Goal: Information Seeking & Learning: Learn about a topic

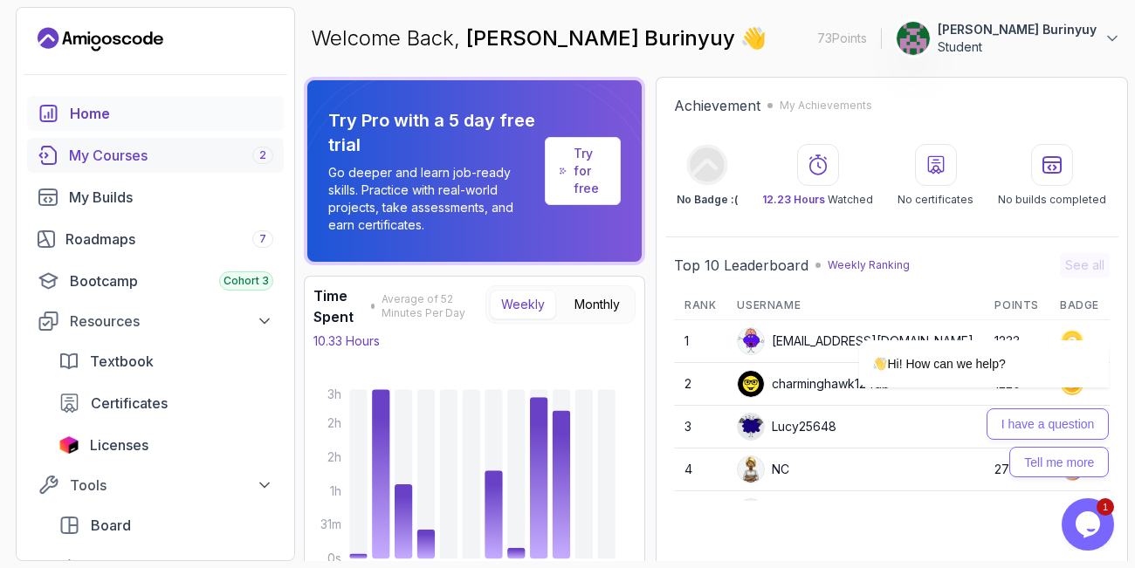
click at [120, 146] on div "My Courses 2" at bounding box center [171, 155] width 204 height 21
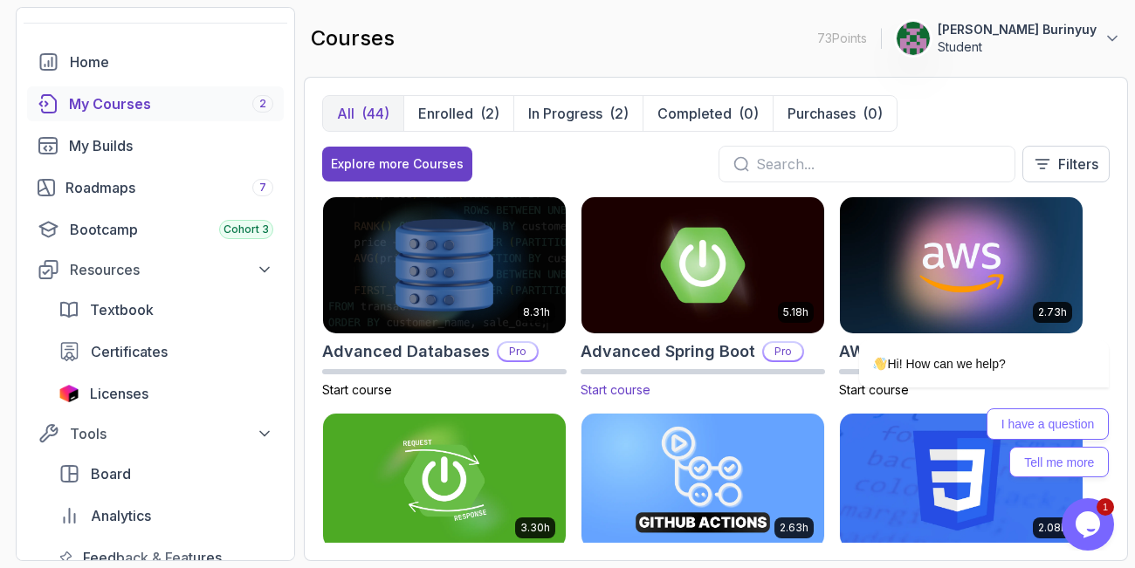
scroll to position [52, 0]
click at [1099, 313] on icon "Chat attention grabber" at bounding box center [1098, 315] width 16 height 16
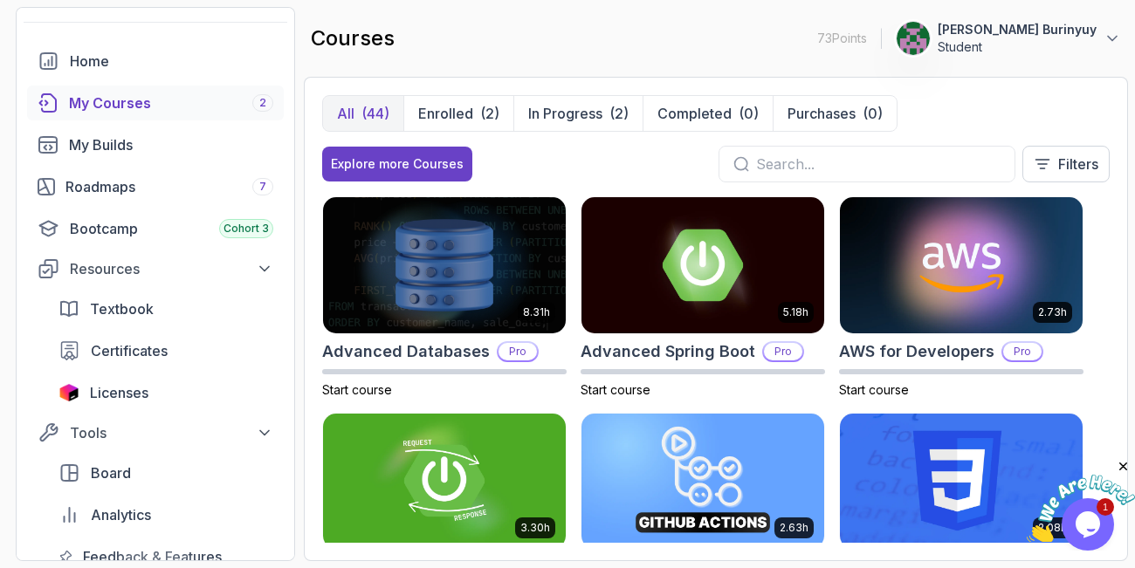
click at [1109, 306] on div "All (44) Enrolled (2) In Progress (2) Completed (0) Purchases (0) Explore more …" at bounding box center [716, 319] width 824 height 484
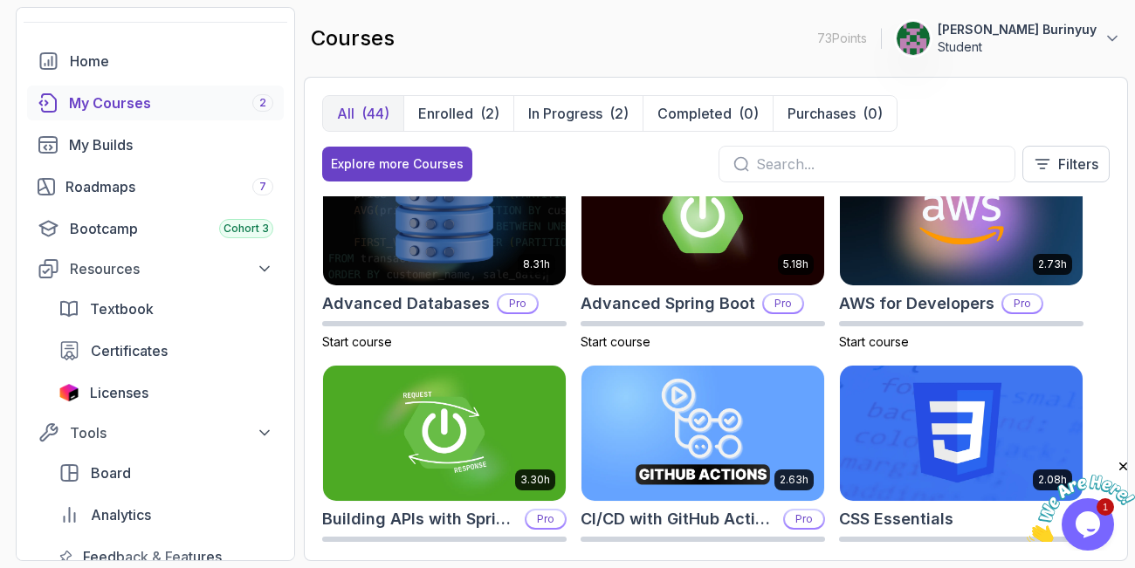
scroll to position [52, 0]
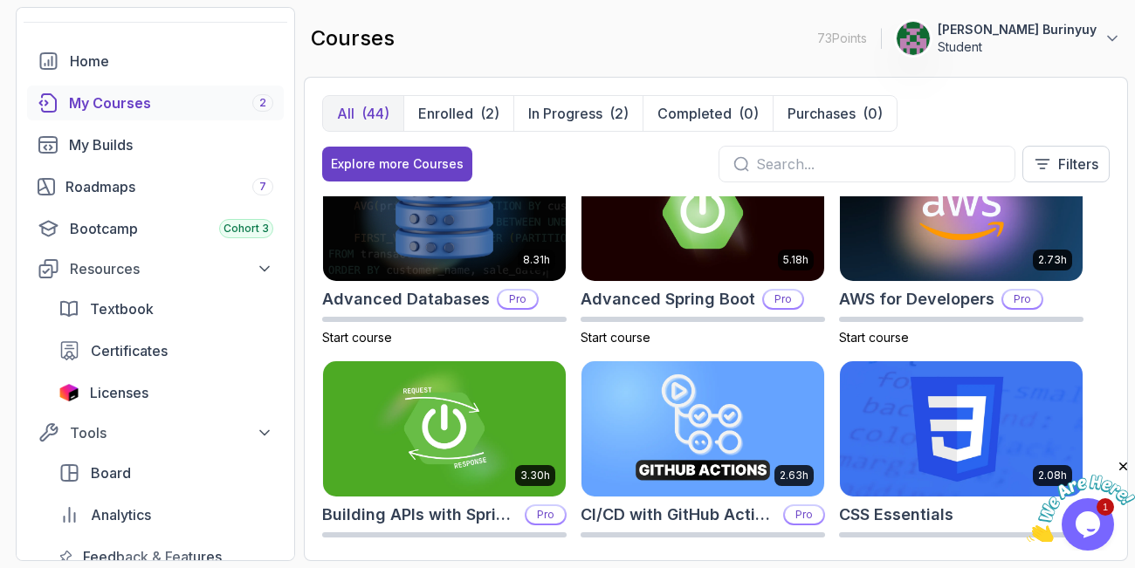
click at [963, 395] on img at bounding box center [961, 429] width 255 height 142
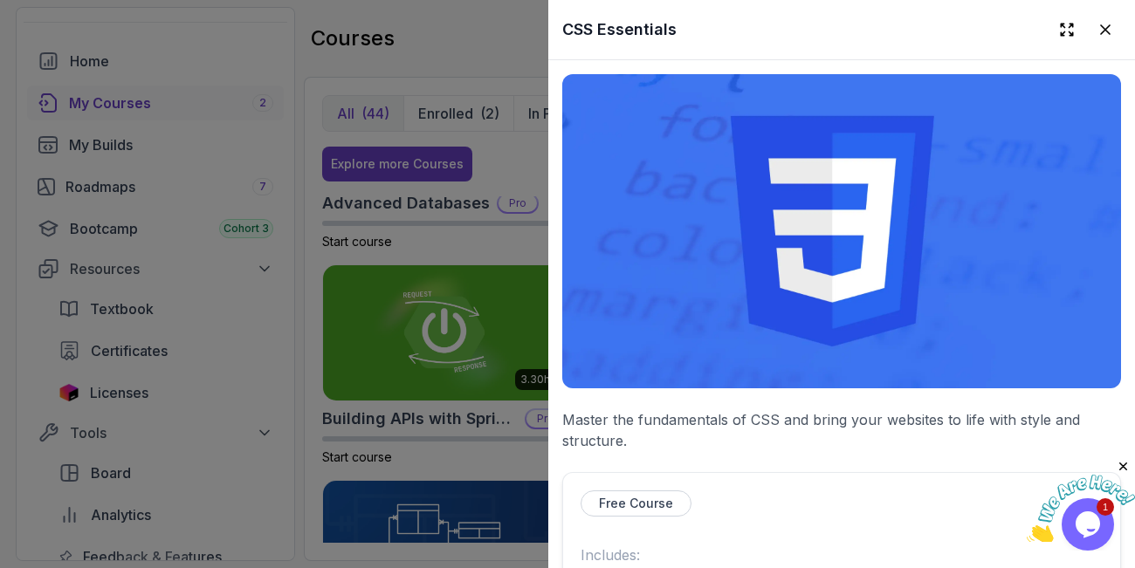
scroll to position [157, 0]
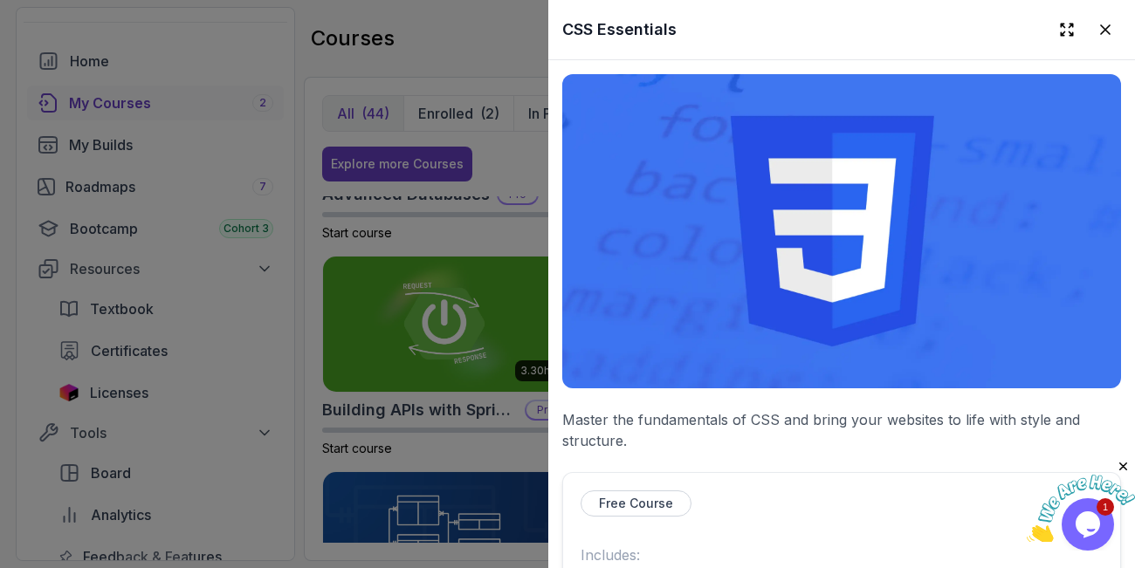
click at [959, 494] on div "Free Course" at bounding box center [841, 504] width 522 height 26
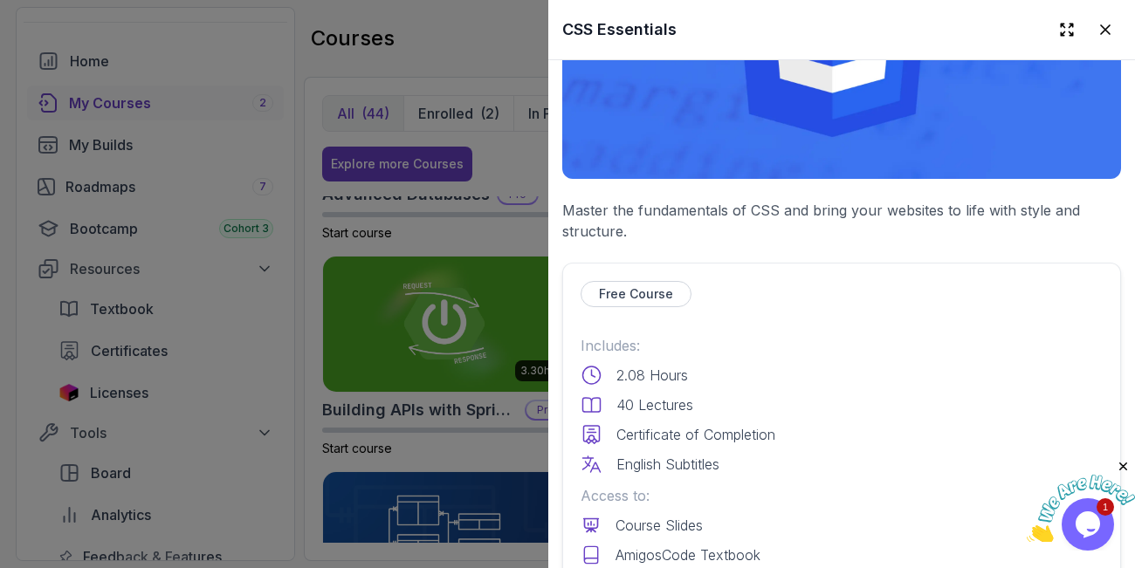
scroll to position [262, 0]
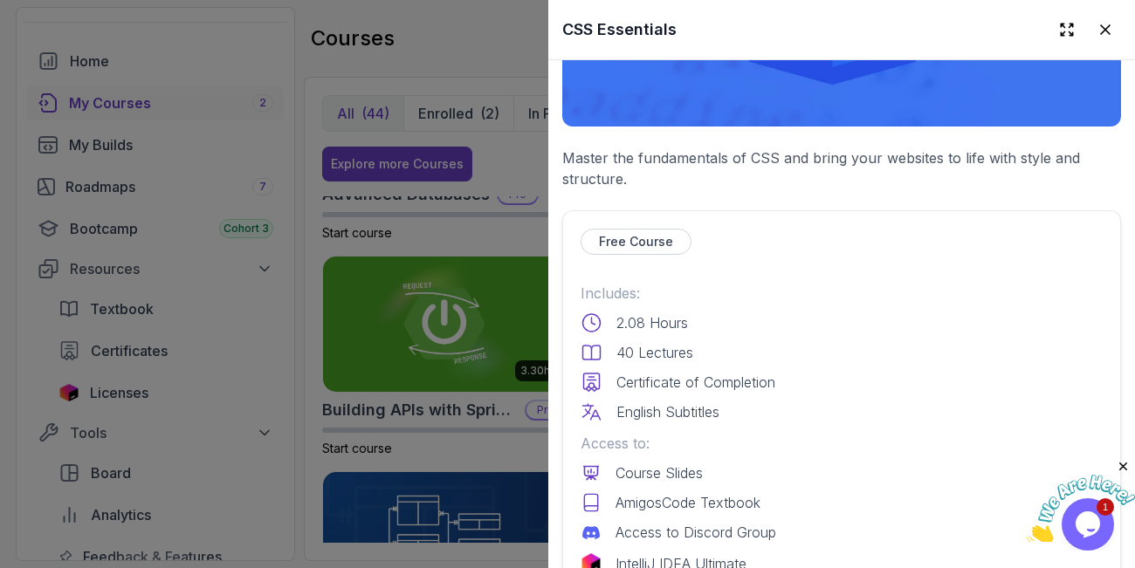
click at [614, 250] on p "Free Course" at bounding box center [636, 241] width 74 height 17
click at [615, 250] on p "Free Course" at bounding box center [636, 241] width 74 height 17
click at [681, 234] on div "Free Course" at bounding box center [635, 242] width 111 height 26
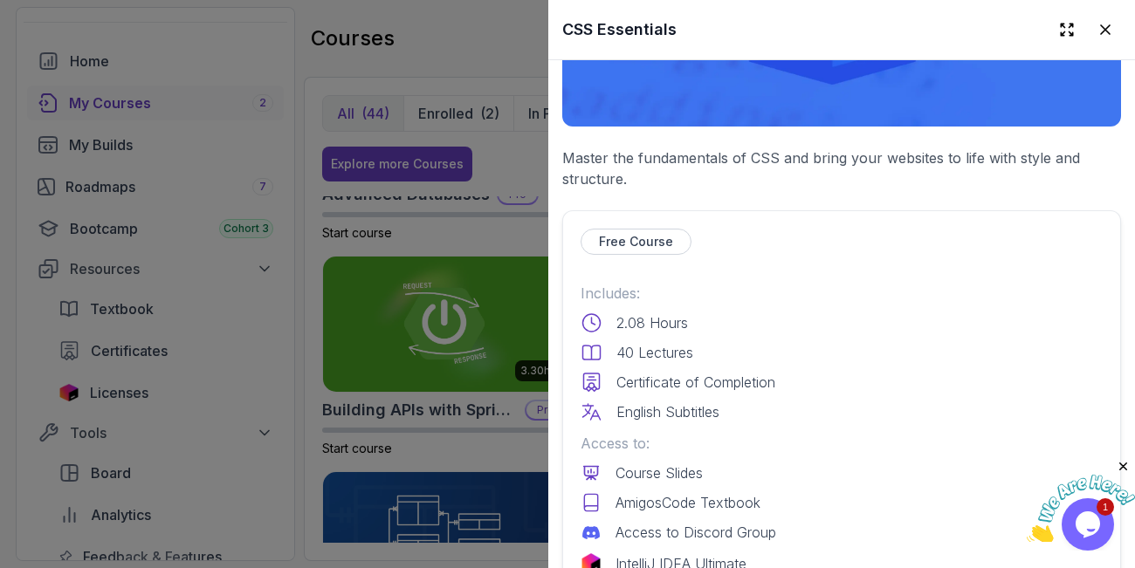
click at [902, 367] on div "Includes: 2.08 Hours 40 Lectures Certificate of Completion English Subtitles" at bounding box center [841, 353] width 522 height 140
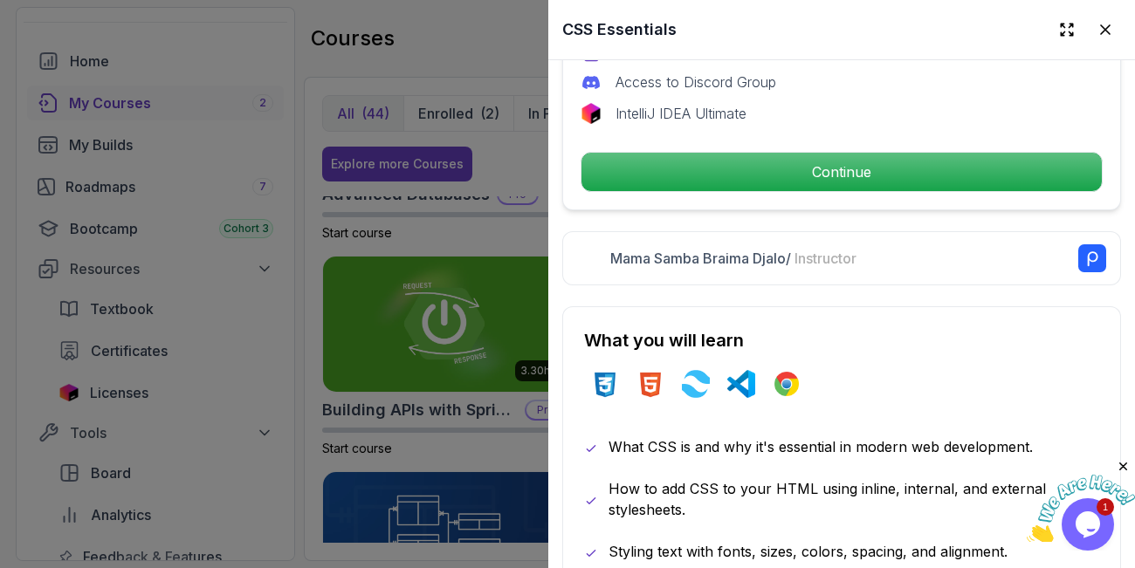
scroll to position [786, 0]
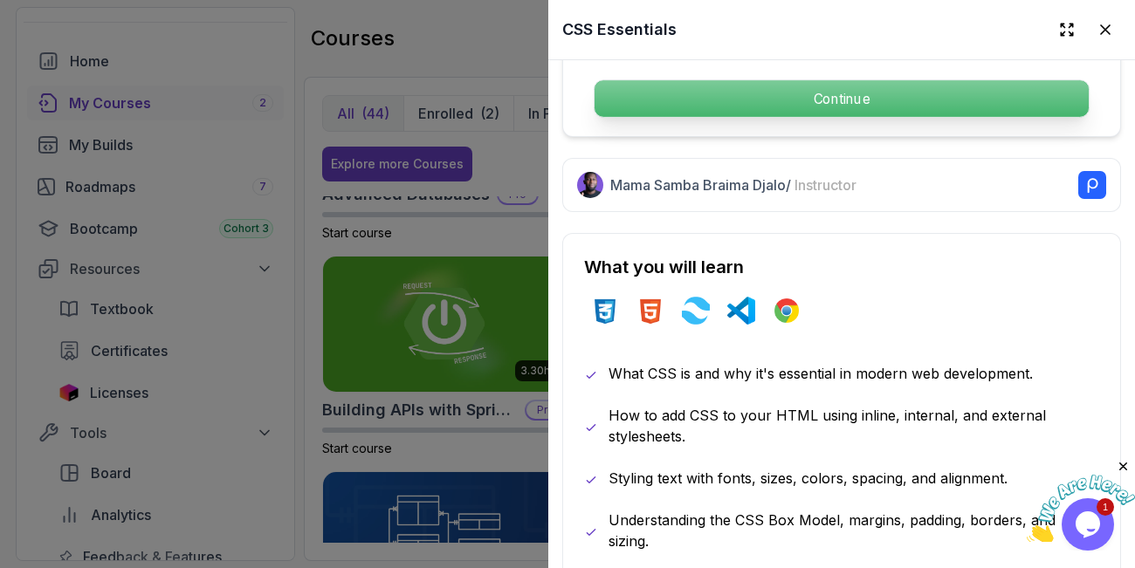
click at [787, 92] on p "Continue" at bounding box center [841, 98] width 494 height 37
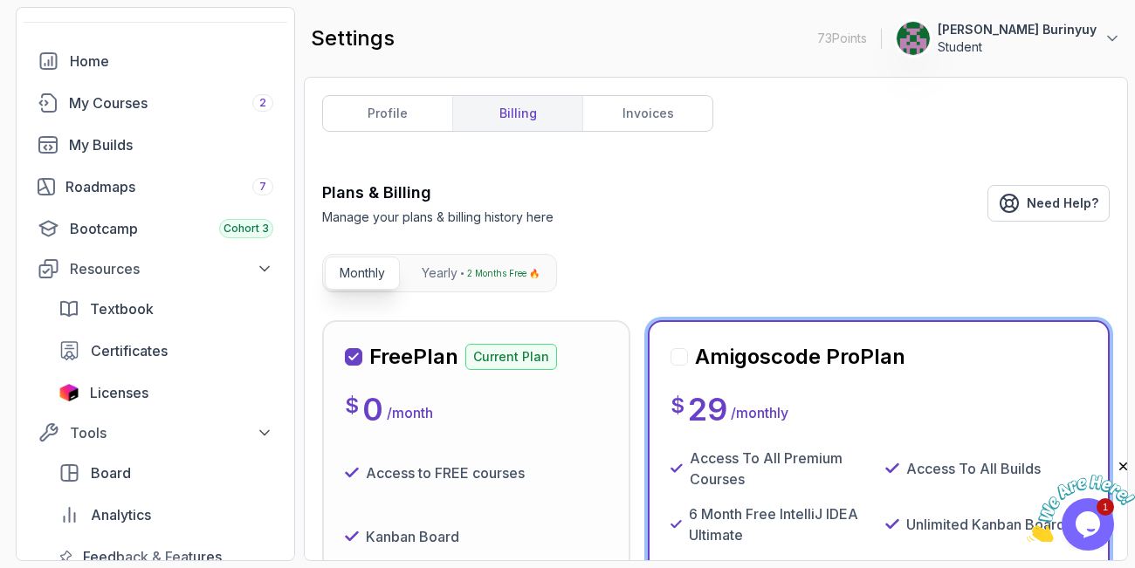
click at [709, 214] on div "Plans & Billing Manage your plans & billing history here Need Help?" at bounding box center [715, 203] width 787 height 45
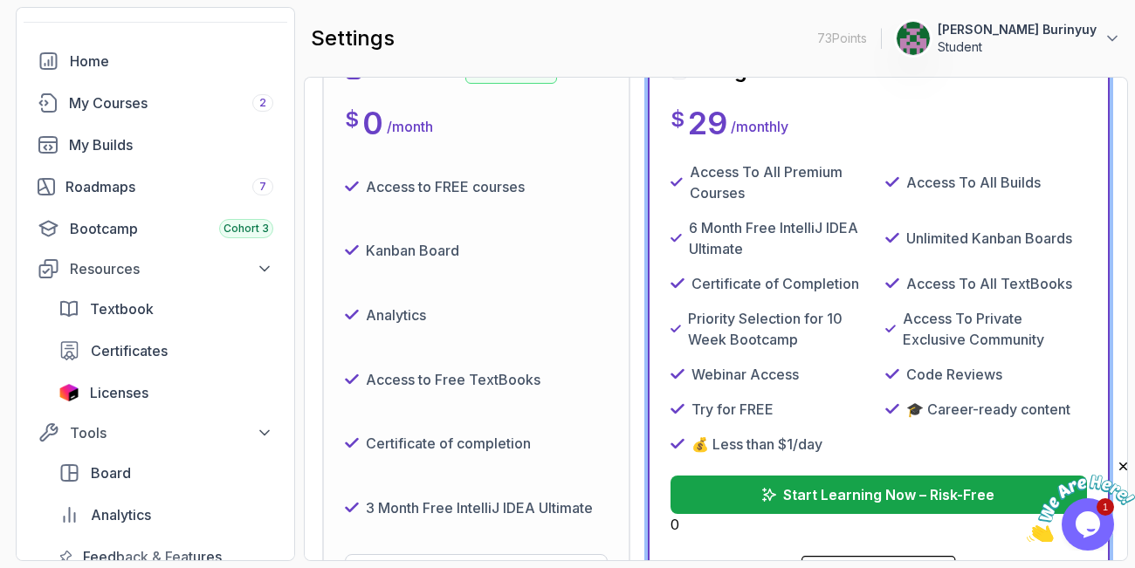
scroll to position [291, 0]
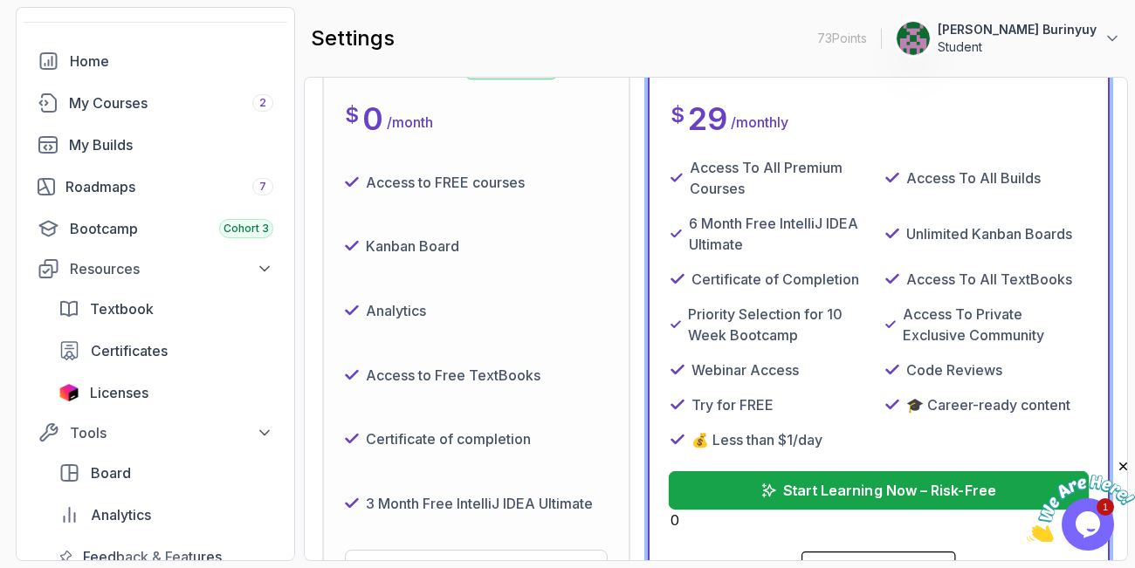
click at [812, 474] on button "Start Learning Now – Risk-Free" at bounding box center [878, 490] width 421 height 38
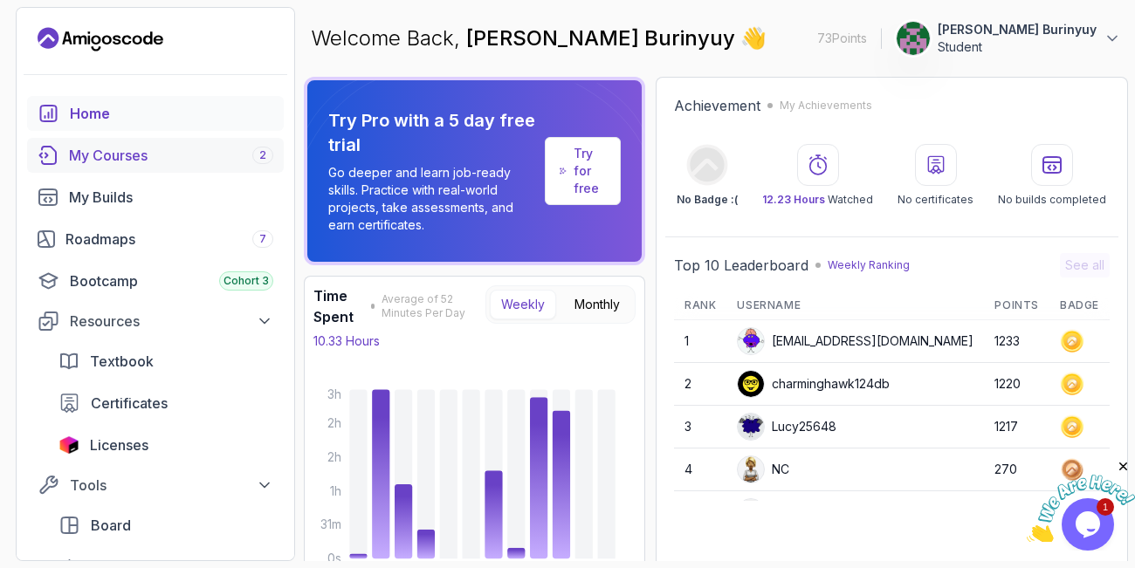
click at [139, 154] on div "My Courses 2" at bounding box center [171, 155] width 204 height 21
